Goal: Book appointment/travel/reservation

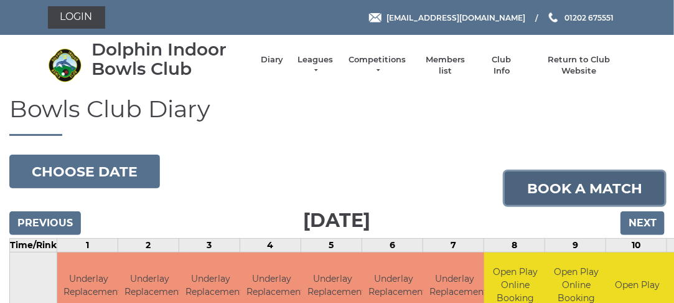
click at [606, 189] on link "Book a match" at bounding box center [585, 188] width 160 height 34
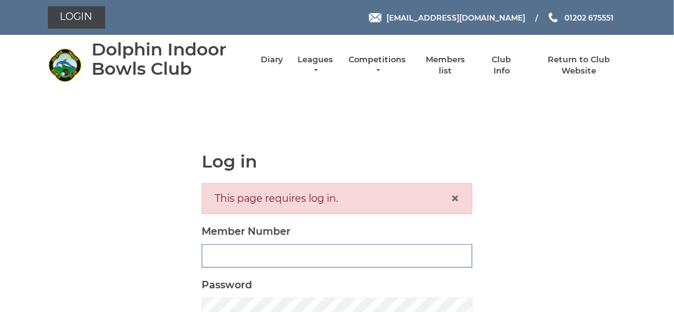
type input "3280"
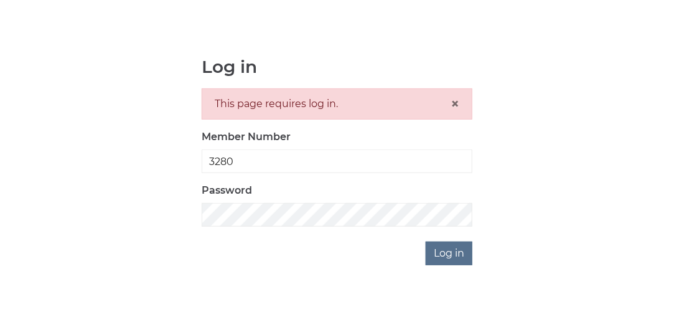
scroll to position [98, 0]
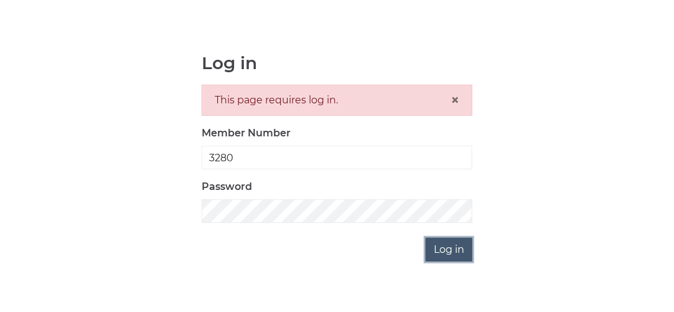
click at [460, 248] on input "Log in" at bounding box center [449, 250] width 47 height 24
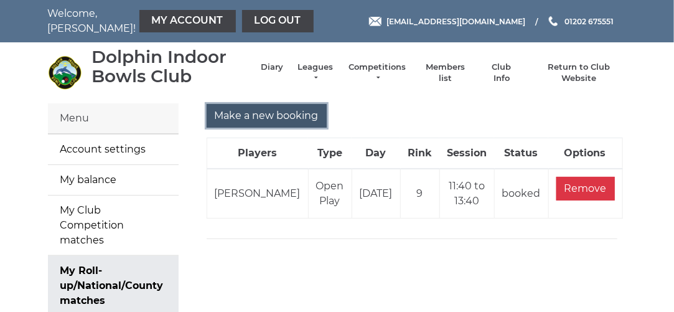
click at [247, 111] on input "Make a new booking" at bounding box center [267, 116] width 120 height 24
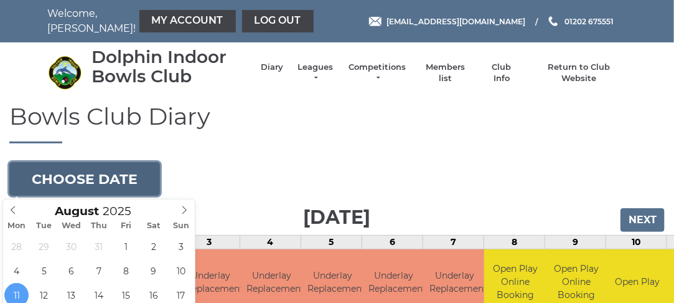
click at [91, 173] on button "Choose date" at bounding box center [84, 179] width 151 height 34
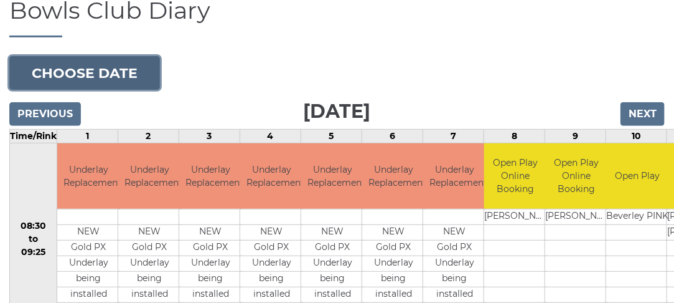
scroll to position [108, 0]
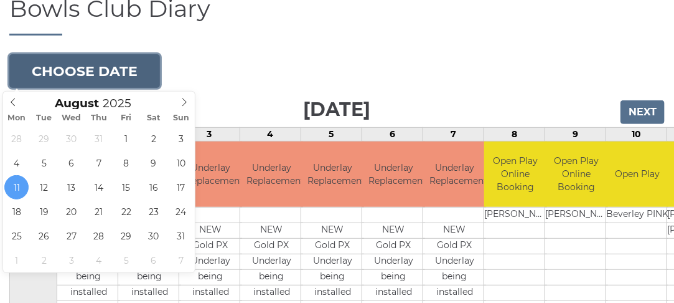
click at [110, 64] on button "Choose date" at bounding box center [84, 71] width 151 height 34
type input "[DATE]"
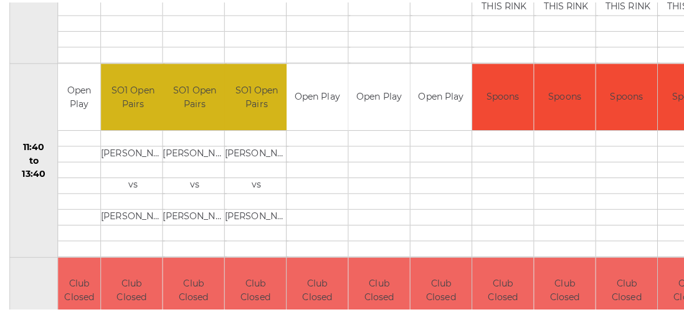
scroll to position [568, 0]
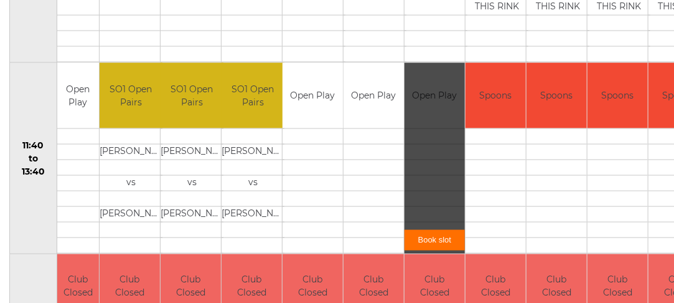
click at [430, 241] on link "Book slot" at bounding box center [435, 240] width 60 height 21
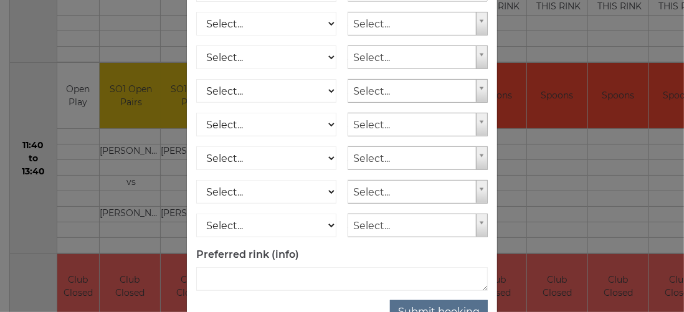
scroll to position [252, 0]
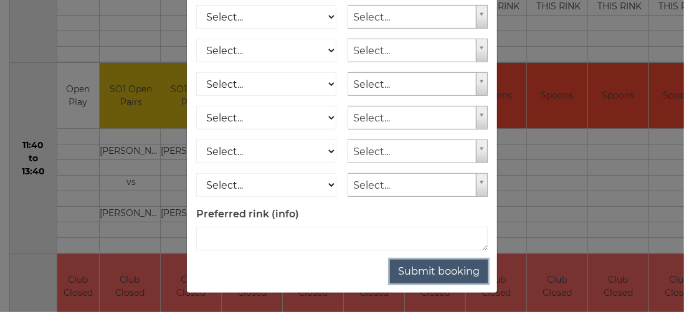
click at [422, 283] on button "Submit booking" at bounding box center [439, 272] width 98 height 24
